Goal: Check status: Check status

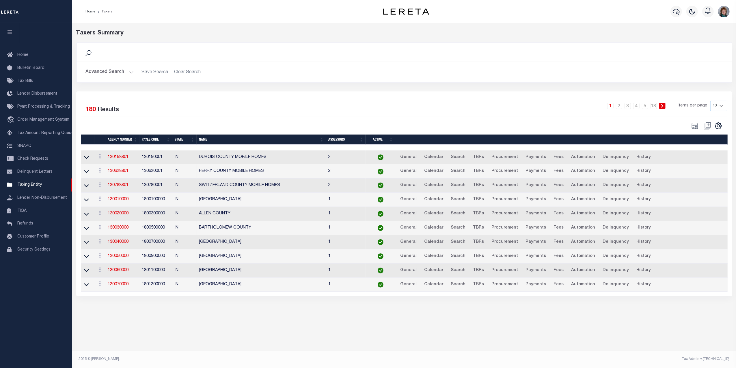
click at [116, 72] on button "Advanced Search" at bounding box center [110, 71] width 48 height 11
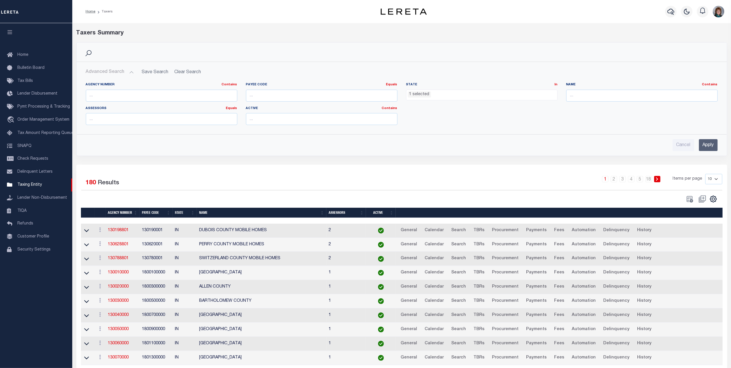
click at [430, 95] on ul "1 selected" at bounding box center [481, 94] width 151 height 8
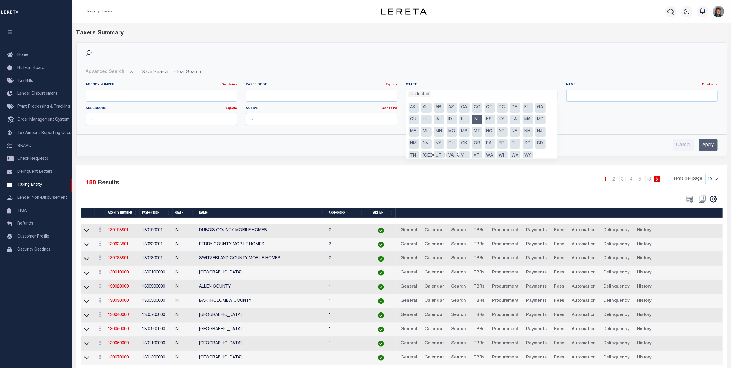
click at [476, 118] on li "IN" at bounding box center [477, 120] width 10 height 10
click at [441, 142] on li "NY" at bounding box center [439, 144] width 10 height 10
select select "NY"
click at [580, 93] on input "text" at bounding box center [641, 96] width 151 height 12
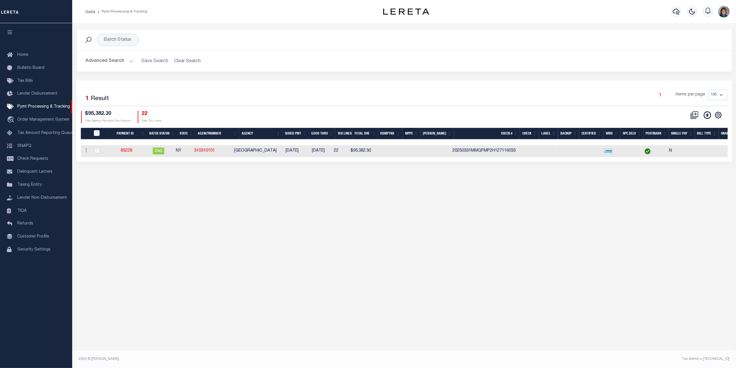
click at [109, 62] on button "Advanced Search" at bounding box center [110, 60] width 48 height 11
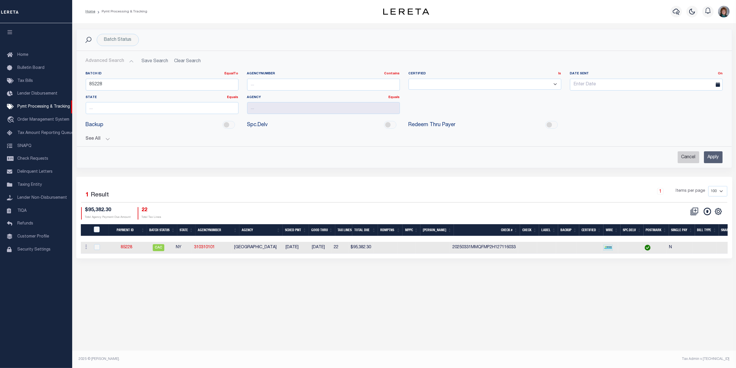
click at [680, 162] on input "Cancel" at bounding box center [689, 157] width 22 height 12
checkbox input "true"
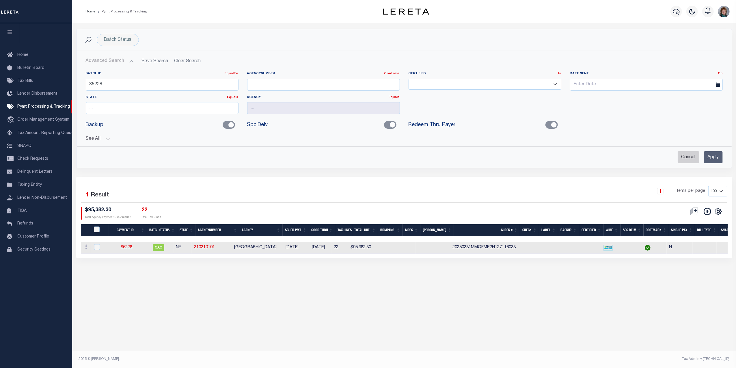
checkbox input "true"
checkbox input "false"
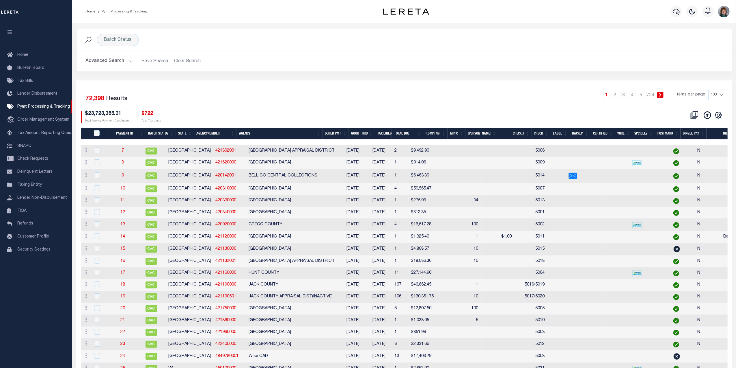
click at [109, 64] on button "Advanced Search" at bounding box center [110, 60] width 48 height 11
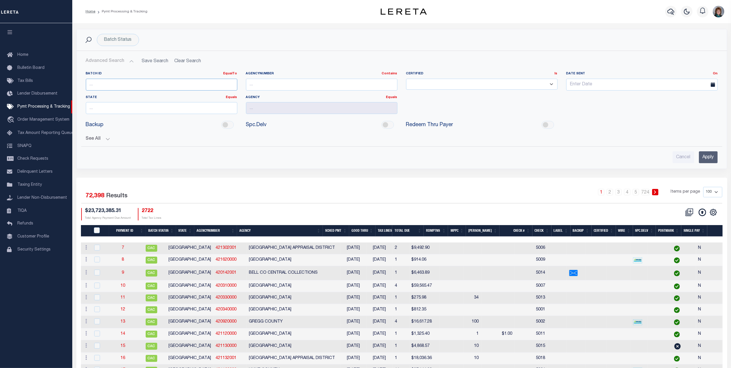
click at [110, 86] on input "number" at bounding box center [161, 85] width 151 height 12
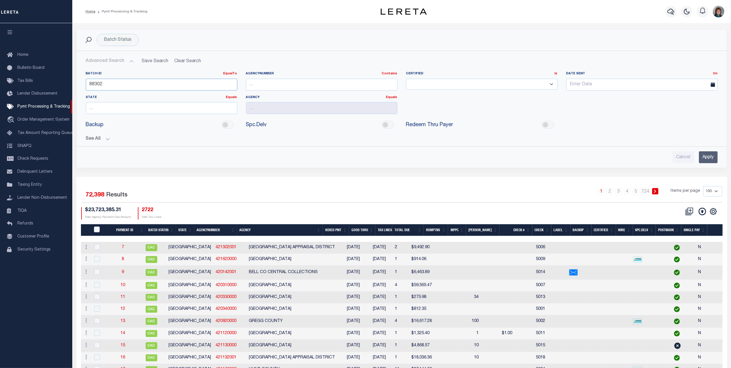
type input "88302"
click at [710, 161] on input "Apply" at bounding box center [708, 157] width 19 height 12
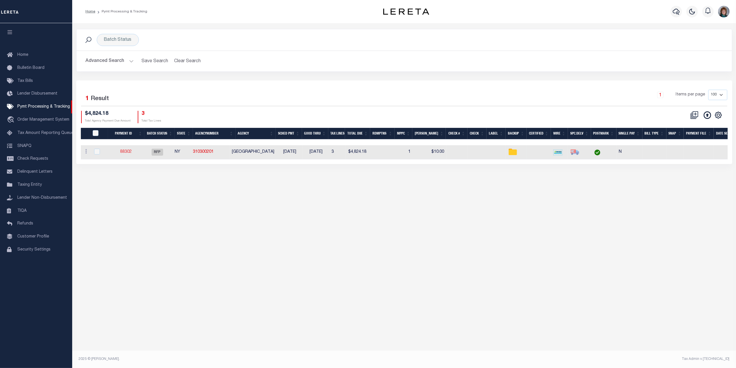
click at [127, 153] on link "88302" at bounding box center [126, 152] width 12 height 4
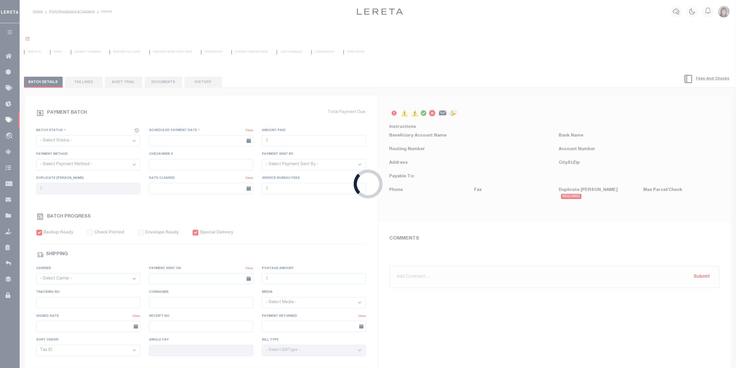
select select "RFP"
type input "08/13/2025"
type input "$4,824.18"
select select "CHK"
select select "Little, Audria"
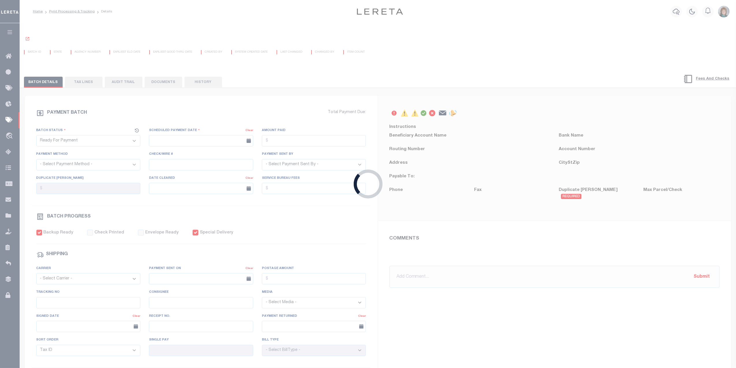
type input "$90"
checkbox input "true"
type input "N"
radio input "true"
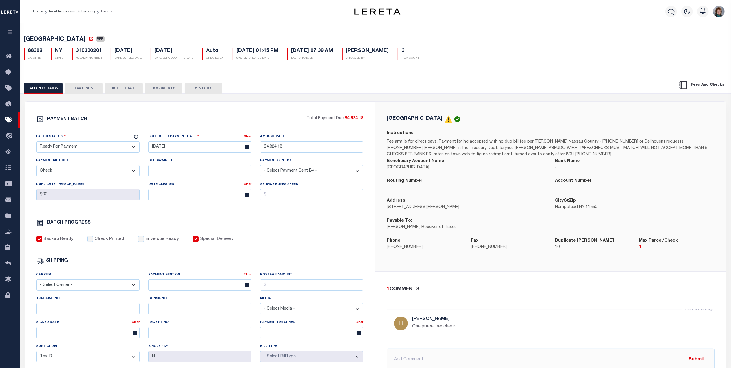
click at [87, 90] on button "TAX LINES" at bounding box center [84, 88] width 38 height 11
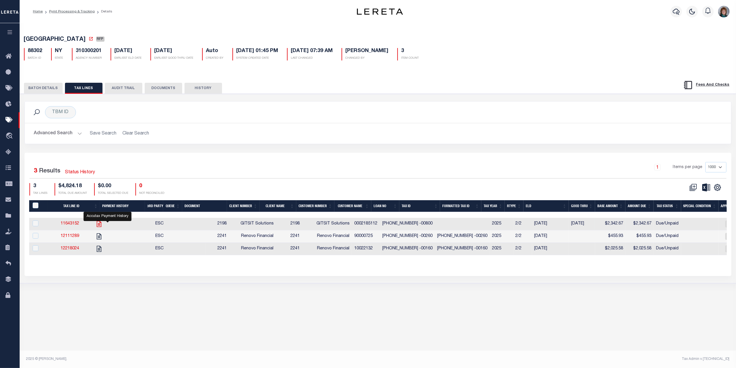
click at [101, 225] on icon "" at bounding box center [99, 223] width 5 height 6
checkbox input "true"
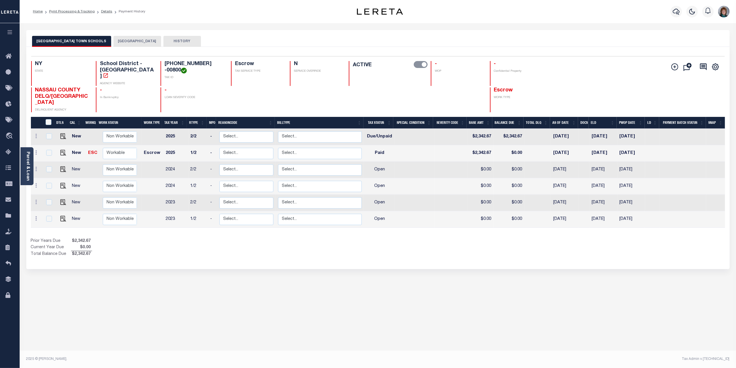
click at [114, 44] on button "[GEOGRAPHIC_DATA]" at bounding box center [138, 41] width 48 height 11
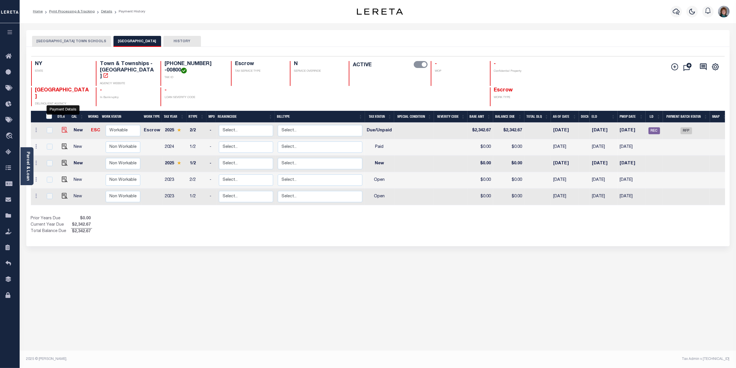
click at [65, 127] on img "" at bounding box center [65, 130] width 6 height 6
checkbox input "true"
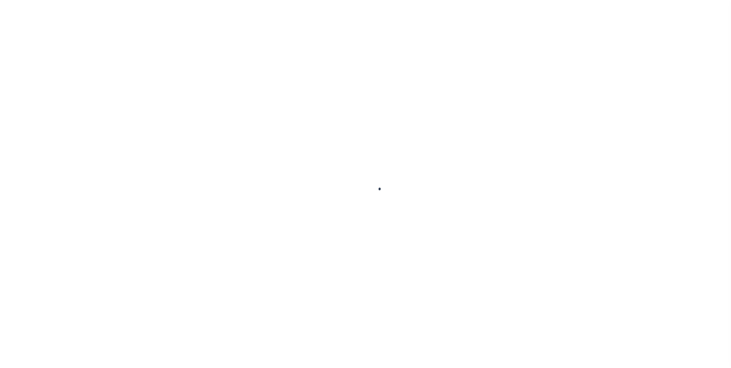
select select "DUE"
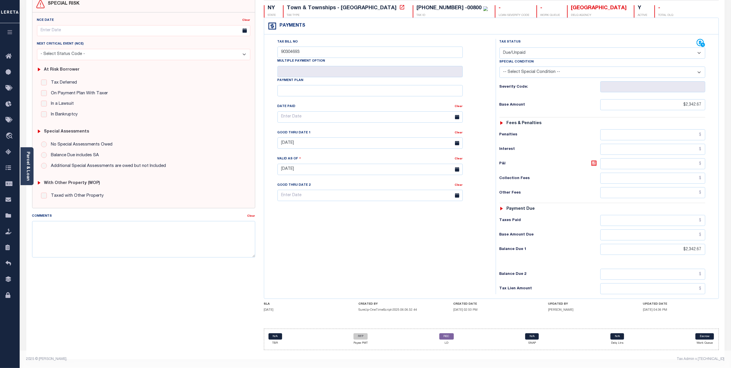
scroll to position [61, 0]
click at [444, 335] on link "REC" at bounding box center [446, 336] width 14 height 6
click at [357, 337] on link "RFP" at bounding box center [360, 336] width 14 height 6
click at [446, 337] on link "REC" at bounding box center [446, 336] width 14 height 6
click at [8, 56] on icon at bounding box center [9, 56] width 9 height 7
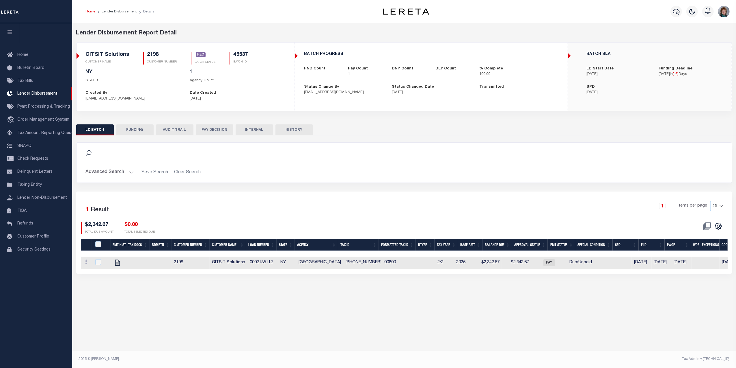
click at [133, 127] on button "FUNDING" at bounding box center [135, 129] width 38 height 11
type input "$2,342.67"
type input "$0"
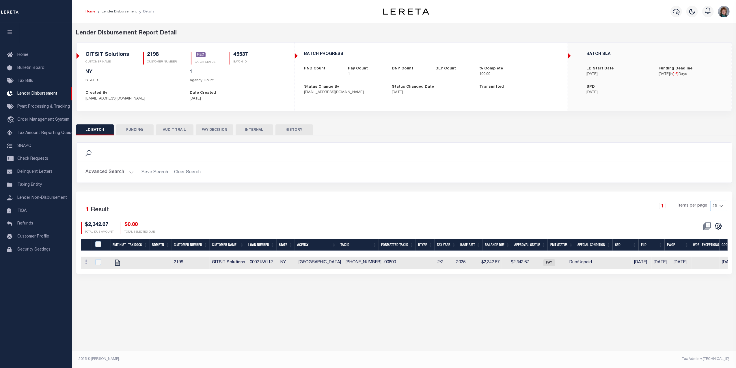
type input "08/08/2025"
type input "53100305847107"
type input "08/07/2025"
select select "100"
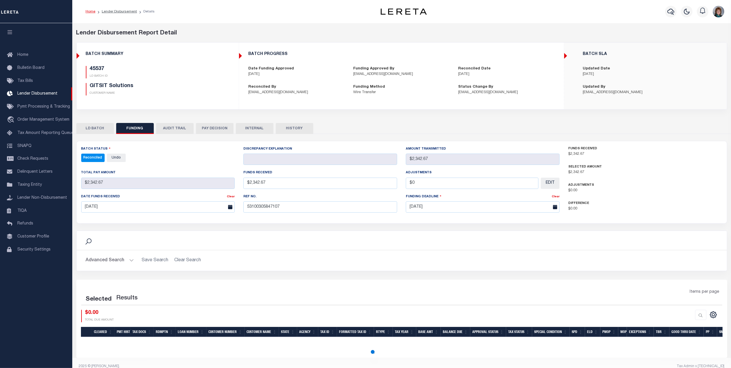
select select "100"
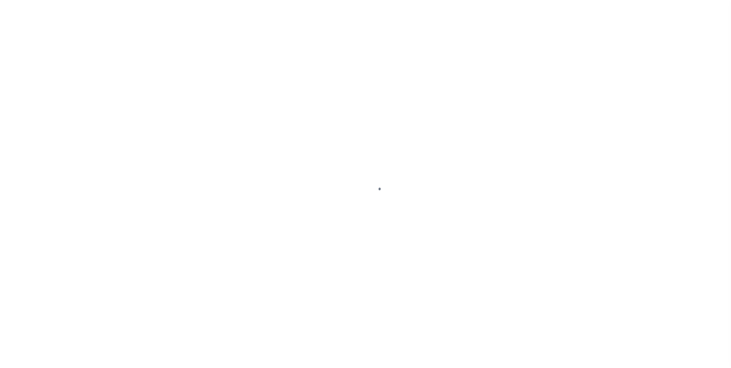
select select "RFP"
select select "CHK"
select select "[PERSON_NAME]"
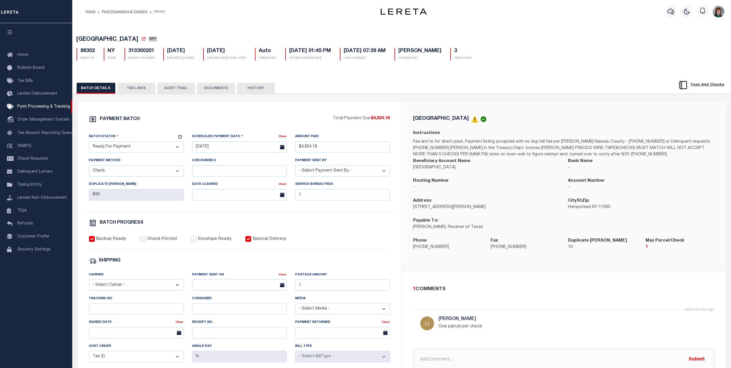
click at [132, 87] on button "TAX LINES" at bounding box center [137, 88] width 38 height 11
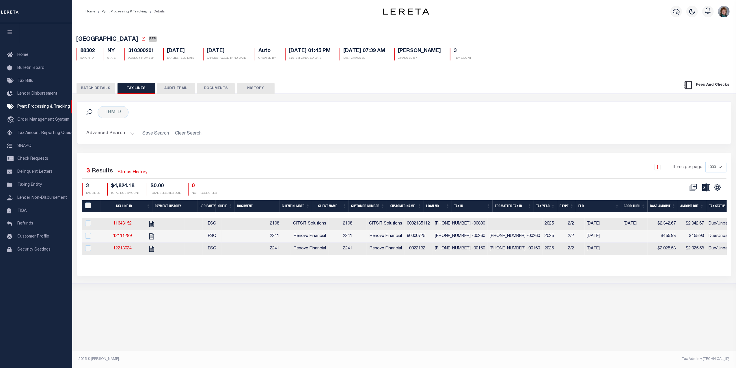
click at [257, 90] on button "HISTORY" at bounding box center [256, 88] width 38 height 11
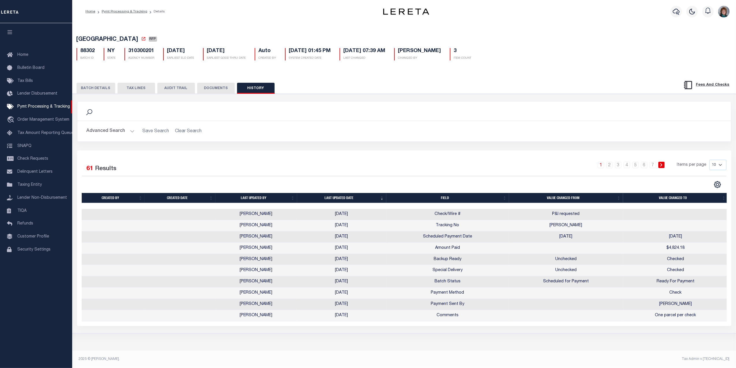
click at [716, 166] on select "10 25 50 100" at bounding box center [718, 164] width 17 height 10
select select "100"
click at [710, 161] on select "10 25 50 100" at bounding box center [718, 164] width 17 height 10
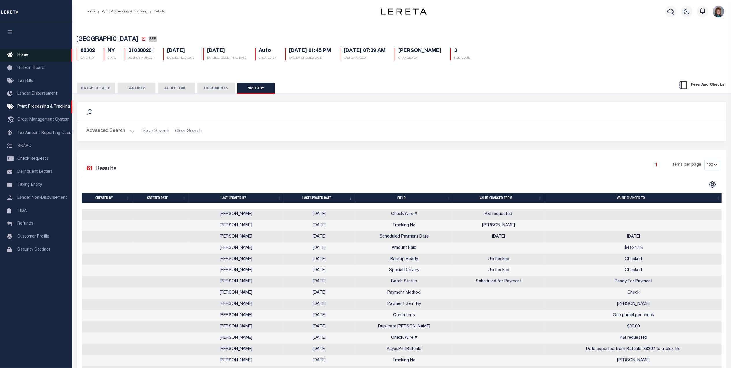
click at [12, 54] on icon at bounding box center [11, 54] width 9 height 7
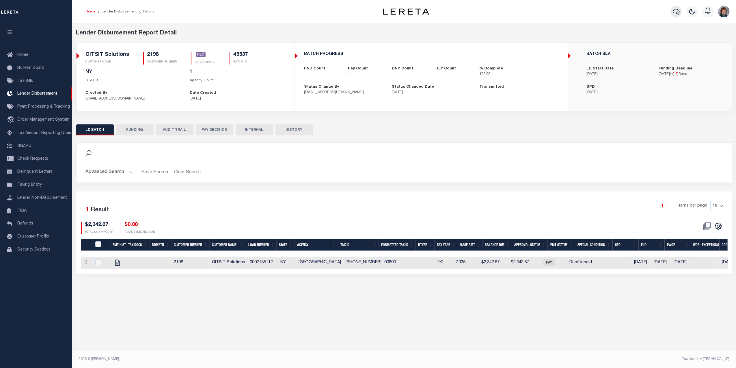
click at [673, 13] on icon "button" at bounding box center [676, 11] width 7 height 7
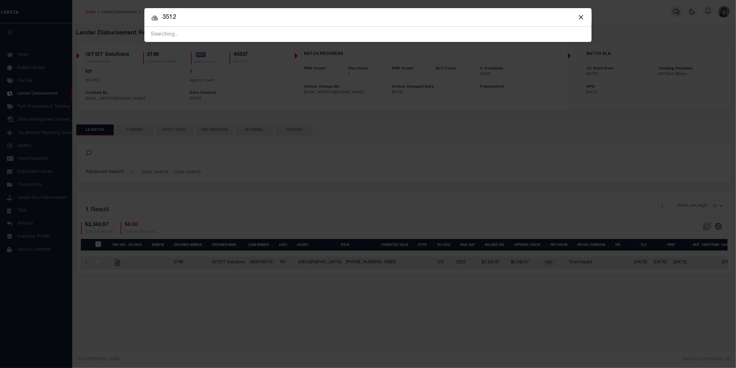
type input "3512"
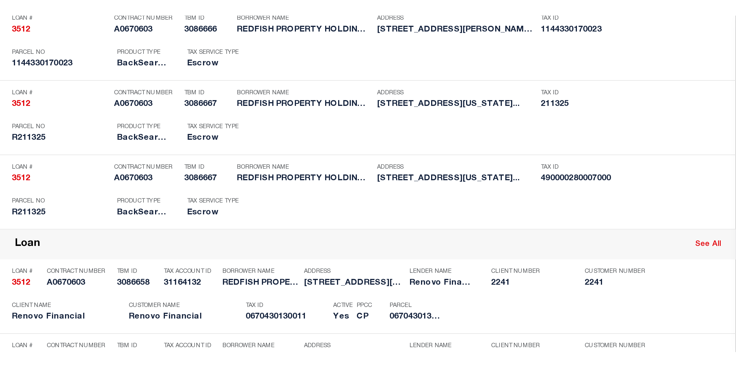
scroll to position [347, 0]
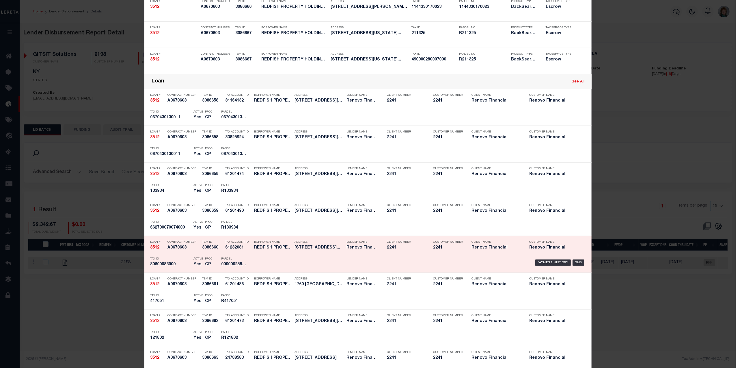
click at [573, 260] on div "Payment History OMS" at bounding box center [421, 262] width 330 height 17
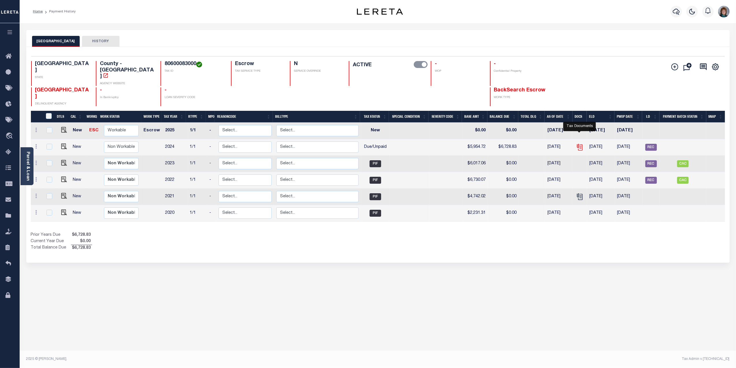
click at [580, 144] on icon "" at bounding box center [579, 146] width 5 height 5
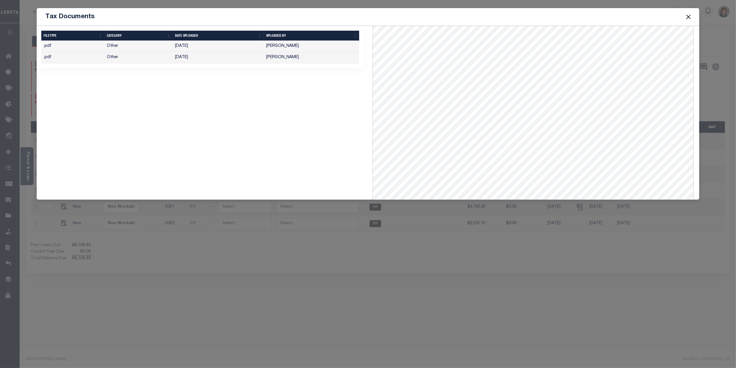
scroll to position [116, 0]
click at [688, 16] on button "Close" at bounding box center [689, 17] width 8 height 8
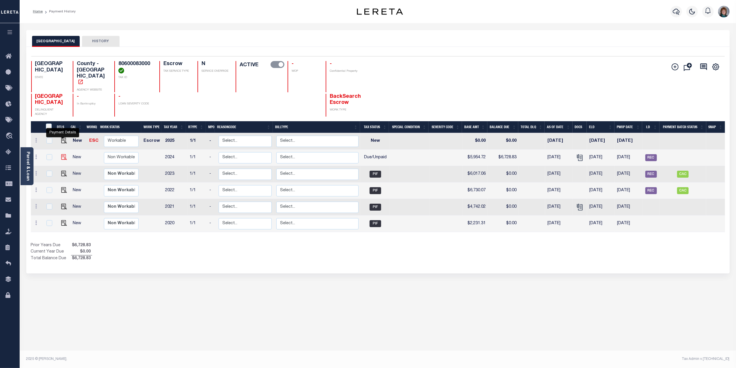
click at [61, 154] on img "" at bounding box center [64, 157] width 6 height 6
checkbox input "true"
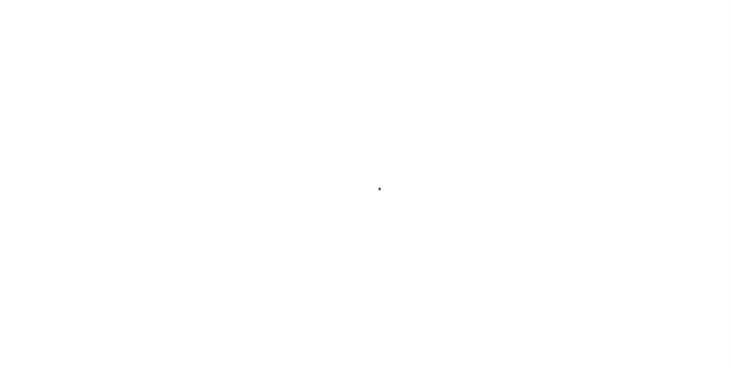
checkbox input "false"
type input "[DATE]"
select select "DUE"
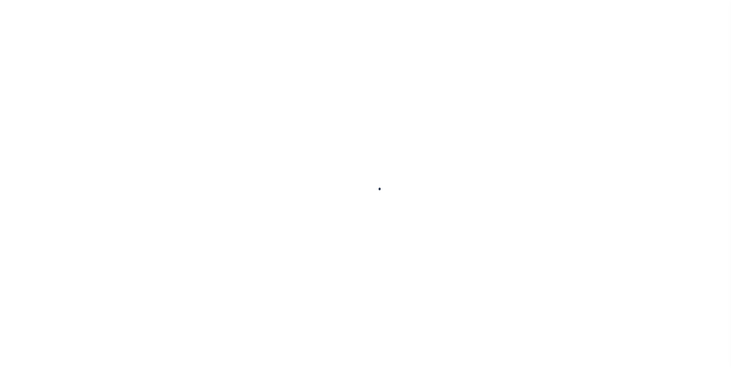
type input "$5,954.72"
type input "$774.11"
type input "$0"
type input "$6,728.83"
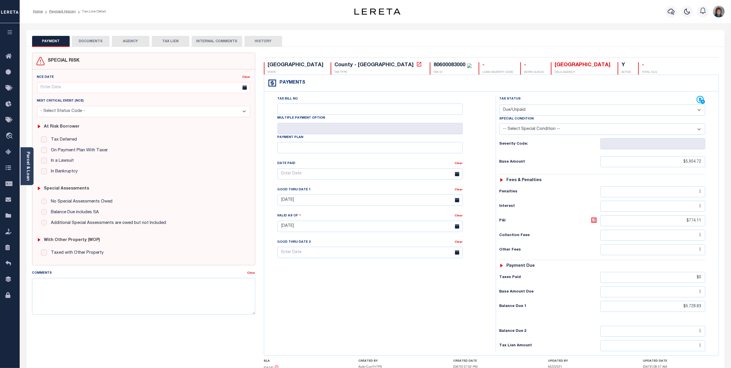
scroll to position [38, 0]
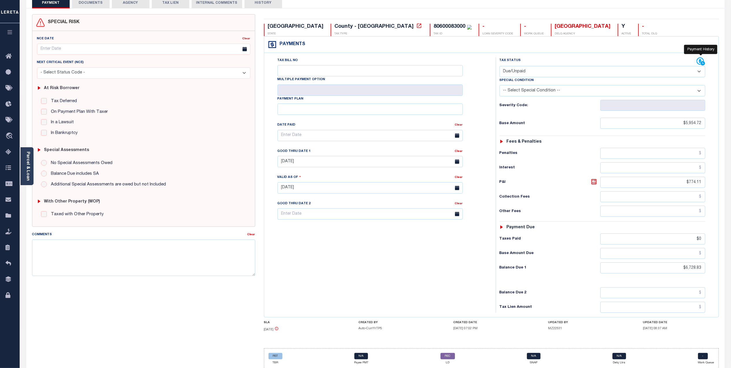
click at [699, 62] on icon at bounding box center [699, 60] width 7 height 7
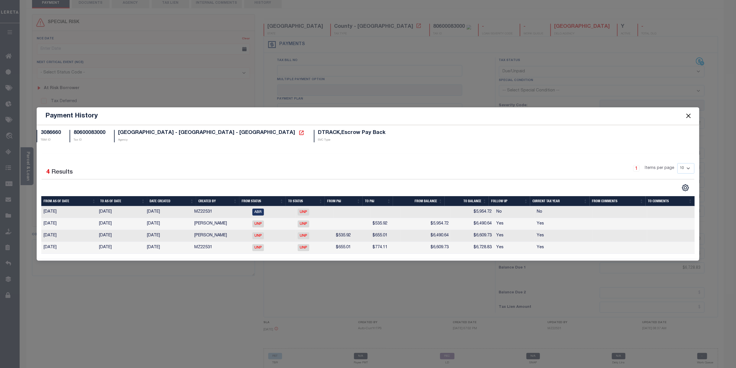
click at [688, 117] on button "Close" at bounding box center [689, 116] width 8 height 8
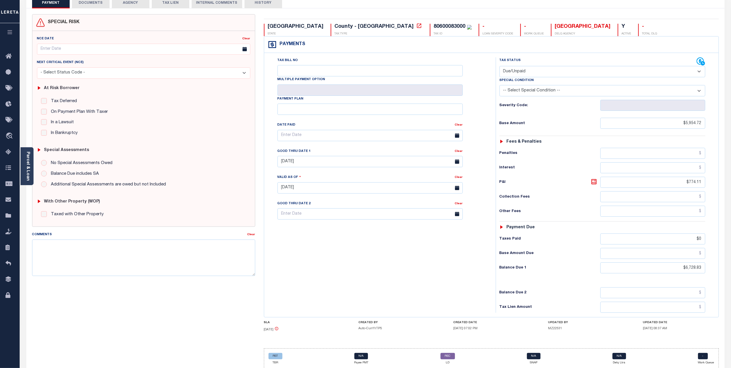
scroll to position [0, 0]
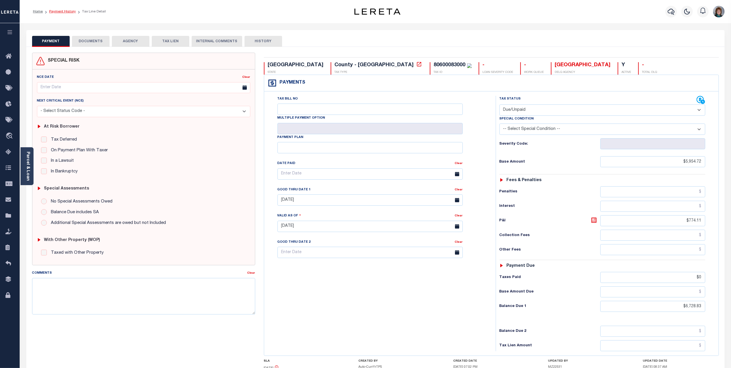
click at [68, 12] on link "Payment History" at bounding box center [62, 11] width 27 height 3
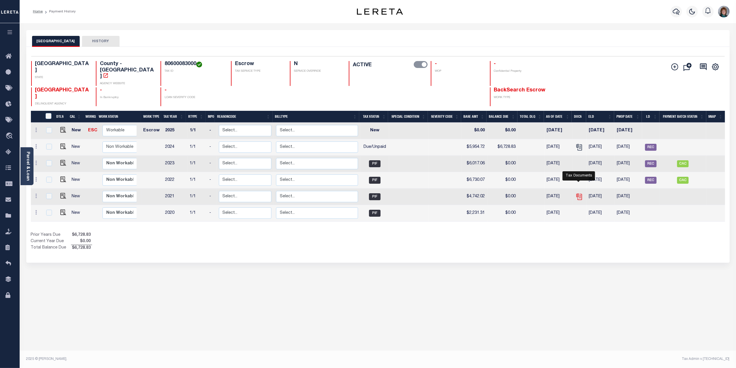
click at [581, 193] on icon "" at bounding box center [580, 197] width 8 height 8
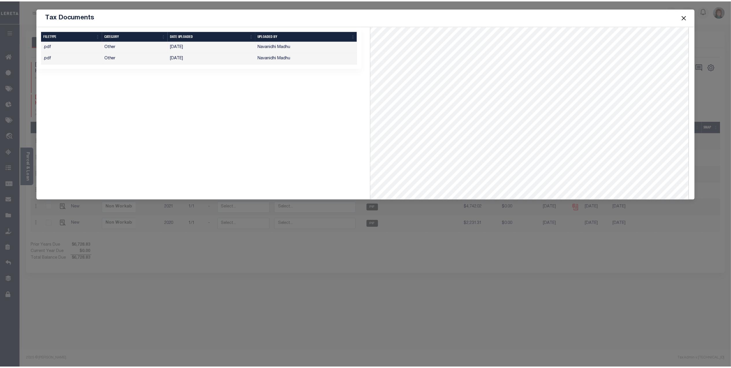
scroll to position [103, 0]
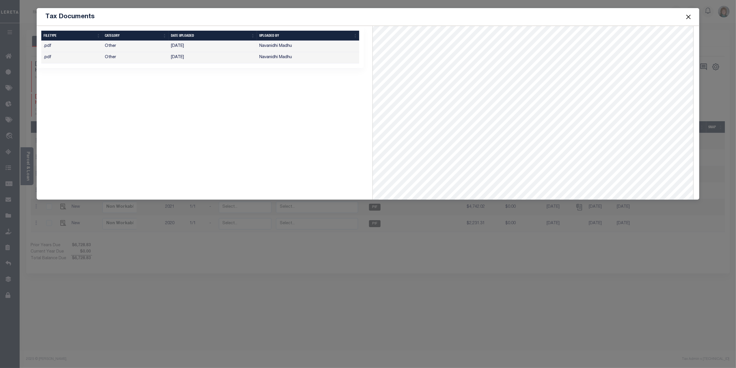
click at [689, 15] on button "Close" at bounding box center [689, 17] width 8 height 8
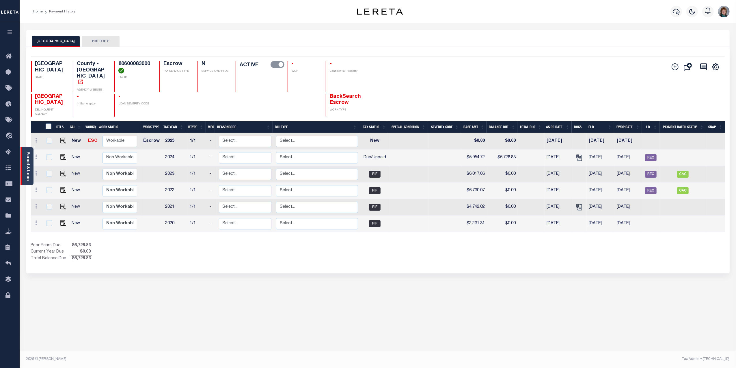
click at [26, 160] on link "Parcel & Loan" at bounding box center [28, 165] width 4 height 29
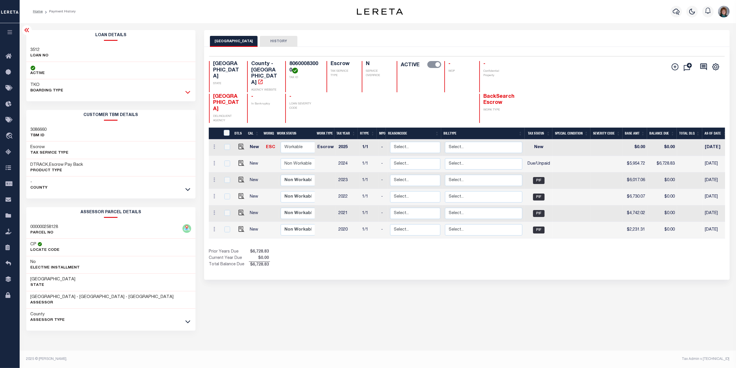
click at [188, 94] on icon at bounding box center [187, 92] width 5 height 3
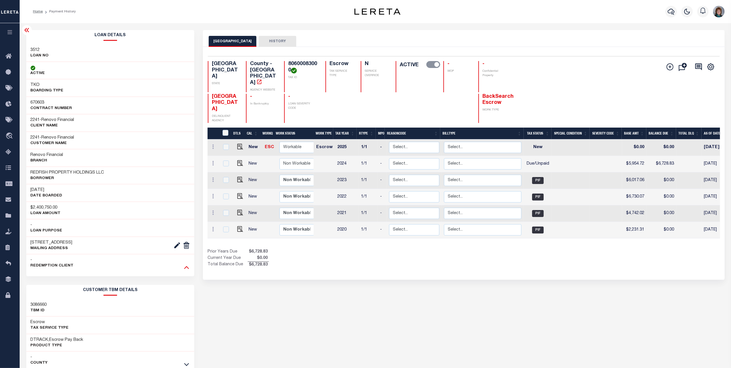
click at [186, 270] on icon at bounding box center [186, 267] width 5 height 6
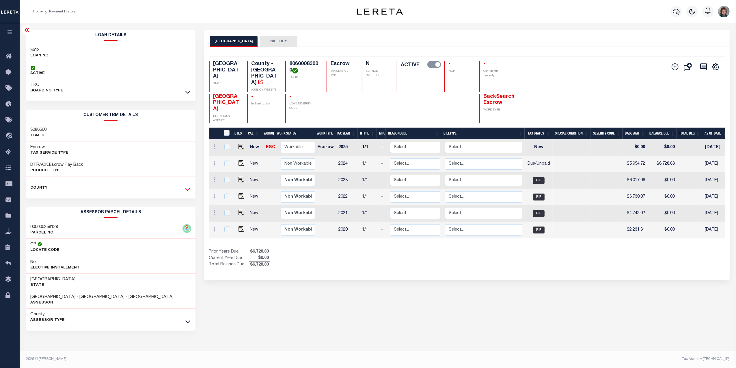
click at [188, 190] on icon at bounding box center [187, 189] width 5 height 6
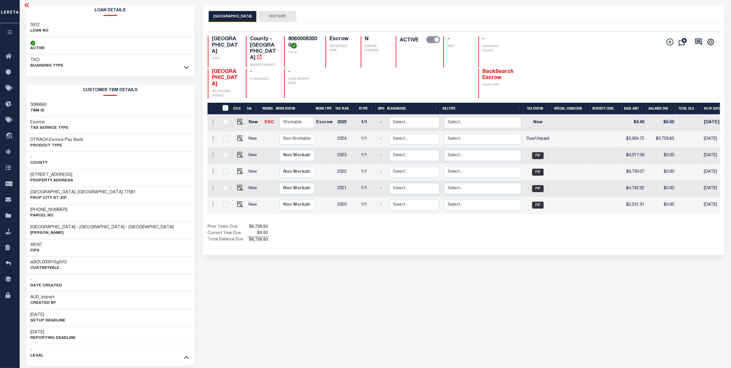
scroll to position [38, 0]
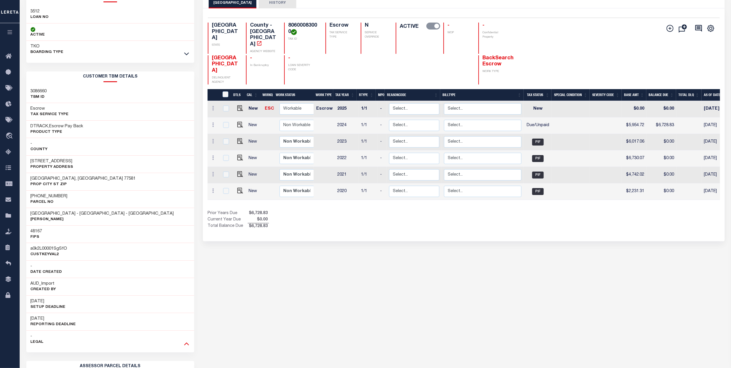
click at [184, 346] on icon at bounding box center [186, 343] width 5 height 6
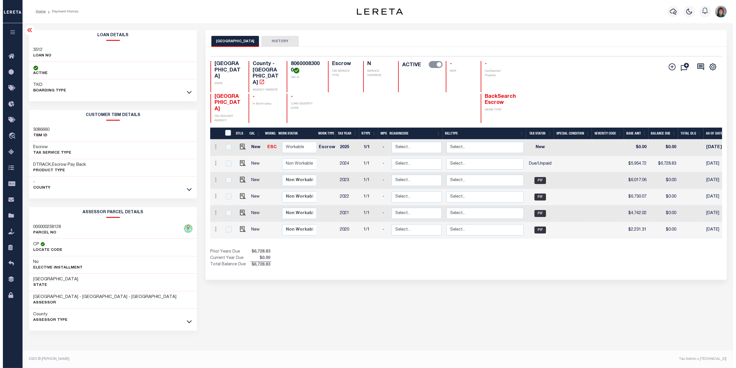
scroll to position [0, 0]
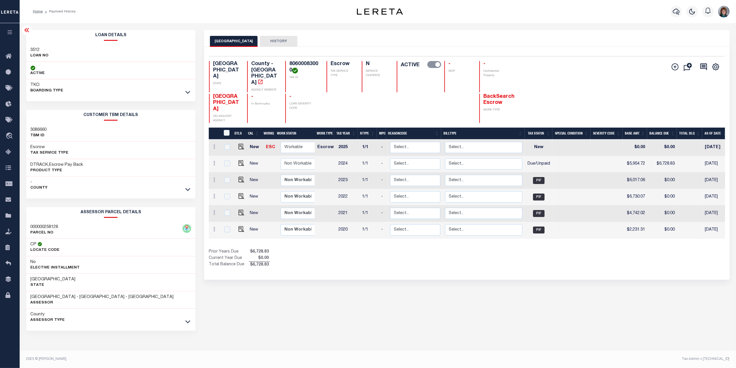
click at [29, 32] on icon at bounding box center [26, 30] width 7 height 7
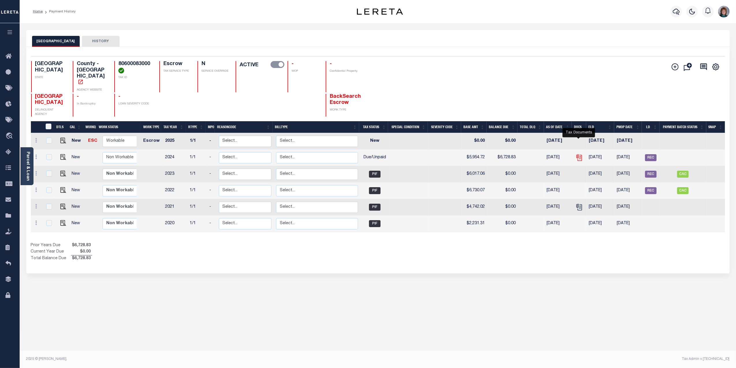
click at [580, 154] on icon "" at bounding box center [580, 158] width 8 height 8
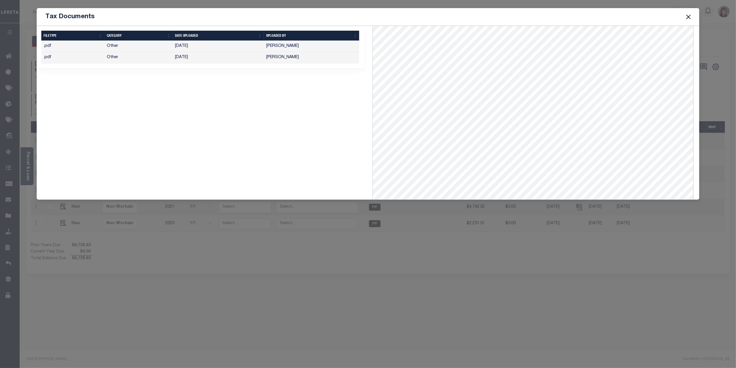
click at [688, 20] on button "Close" at bounding box center [689, 17] width 8 height 8
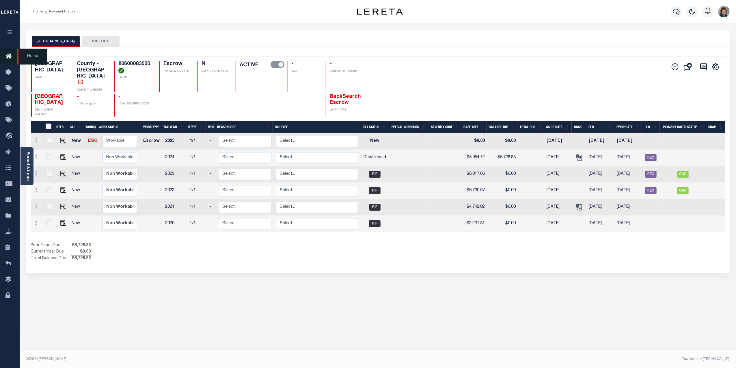
click at [8, 56] on icon at bounding box center [9, 56] width 9 height 7
